Goal: Information Seeking & Learning: Check status

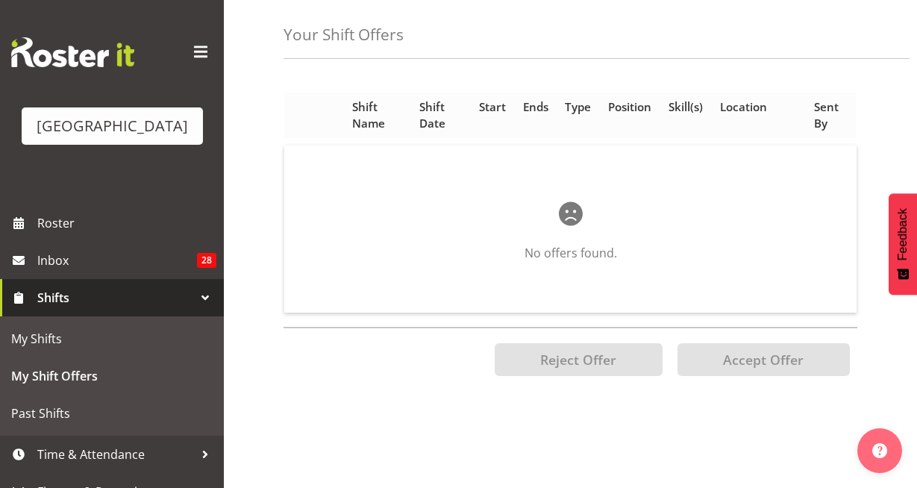
scroll to position [60, 0]
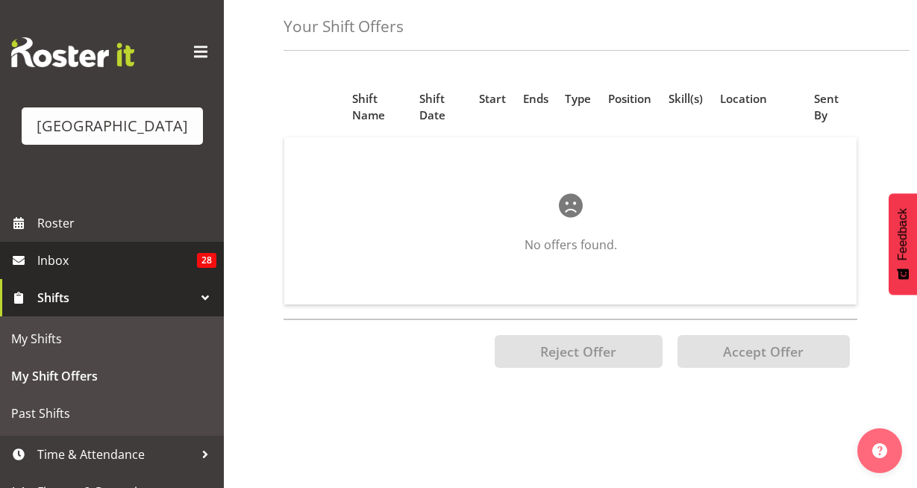
click at [87, 272] on span "Inbox" at bounding box center [117, 260] width 160 height 22
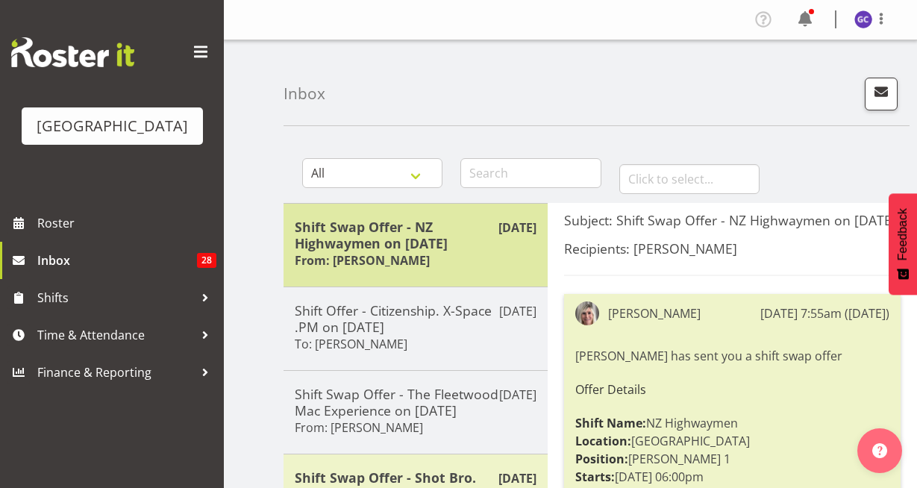
click at [428, 260] on div "Shift Swap Offer - NZ Highwaymen on 15/10/25 From: Emma Johns" at bounding box center [416, 245] width 242 height 53
click at [420, 246] on h5 "Shift Swap Offer - NZ Highwaymen on 15/10/25" at bounding box center [416, 235] width 242 height 33
click at [420, 245] on h5 "Shift Swap Offer - NZ Highwaymen on 15/10/25" at bounding box center [416, 235] width 242 height 33
